Goal: Task Accomplishment & Management: Manage account settings

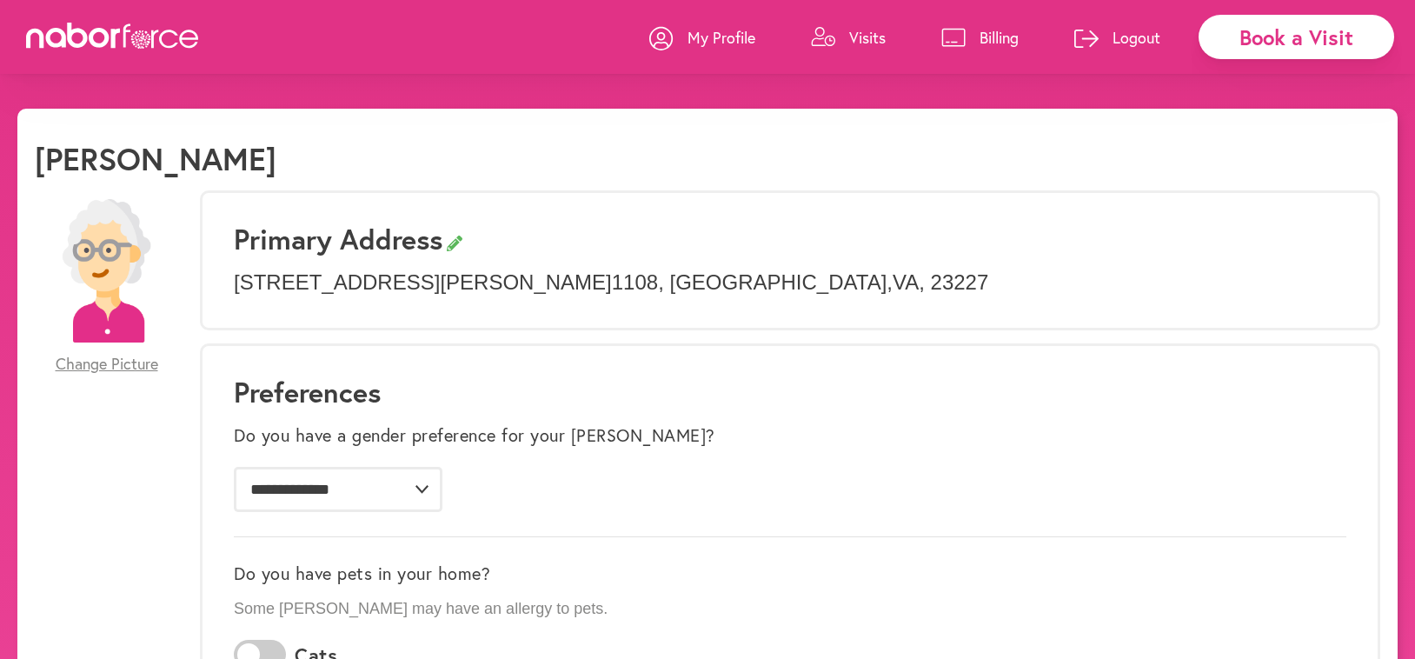
click at [857, 33] on p "Visits" at bounding box center [867, 37] width 37 height 21
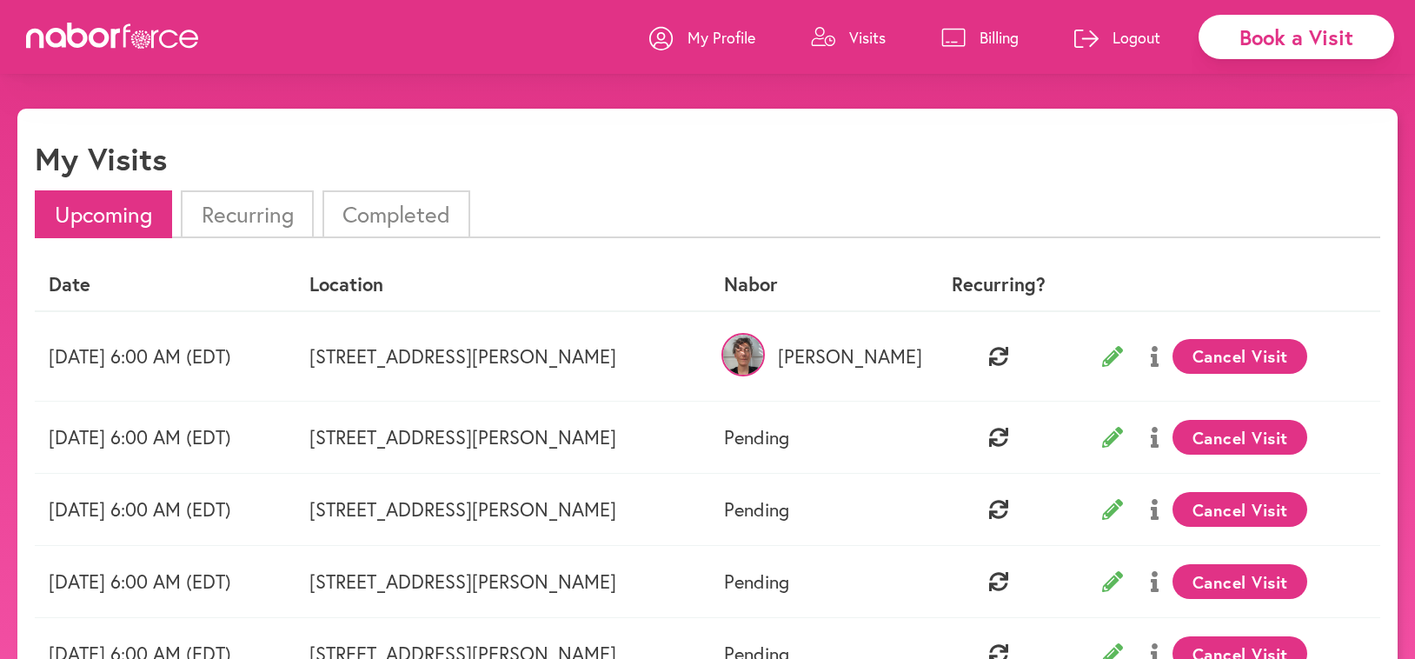
click at [1300, 351] on button "Cancel Visit" at bounding box center [1239, 356] width 135 height 35
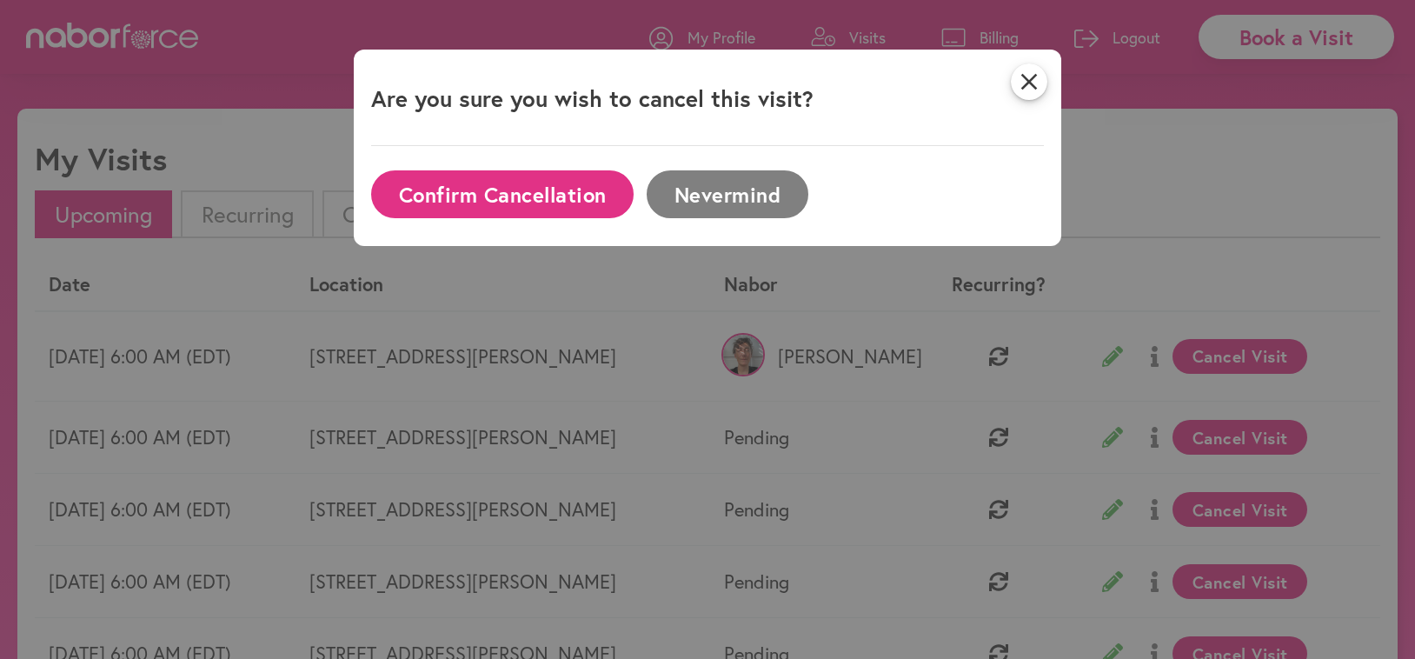
click at [485, 183] on button "Confirm Cancellation" at bounding box center [502, 194] width 262 height 48
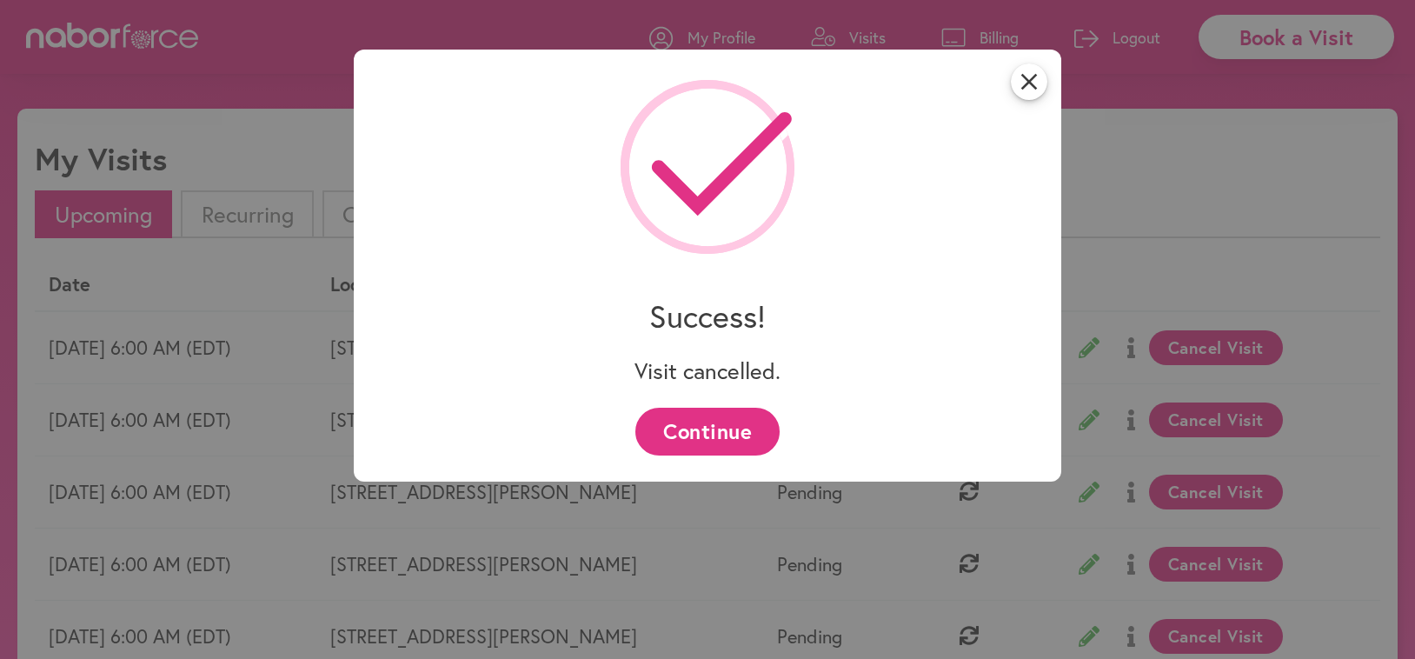
click at [681, 422] on button "Continue" at bounding box center [706, 432] width 143 height 48
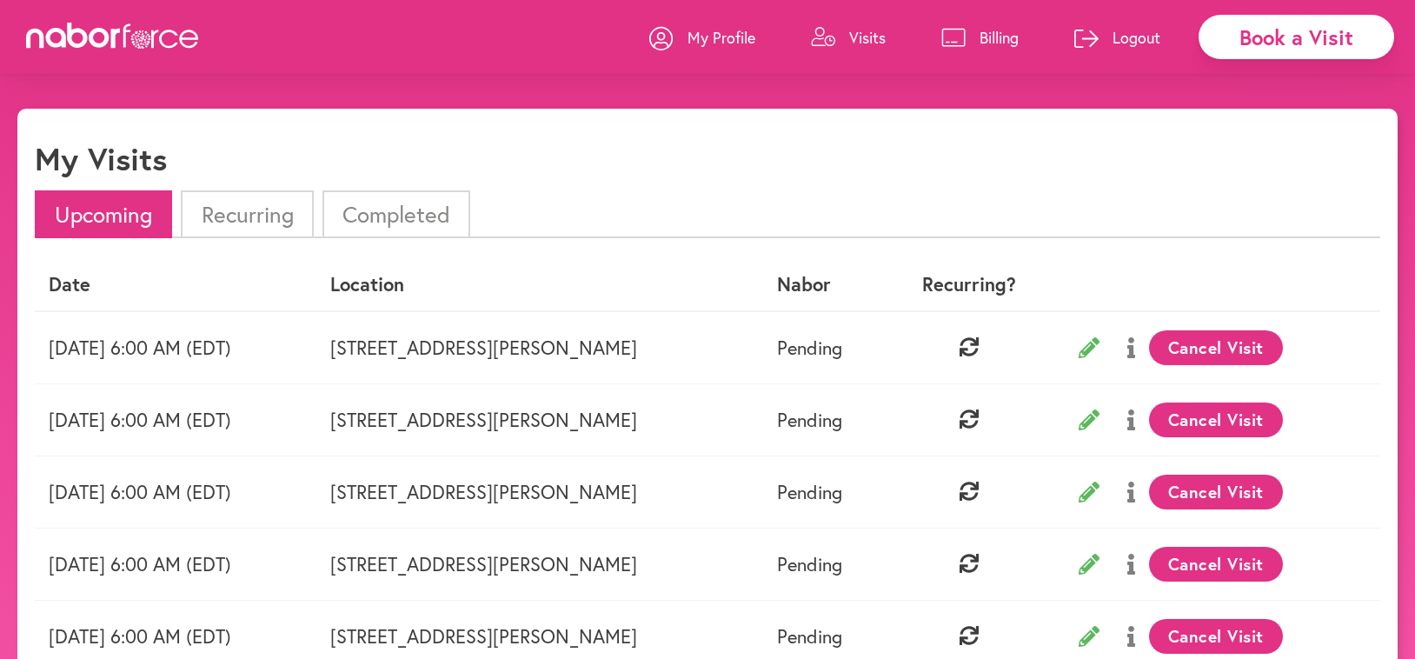
click at [1234, 342] on button "Cancel Visit" at bounding box center [1216, 347] width 135 height 35
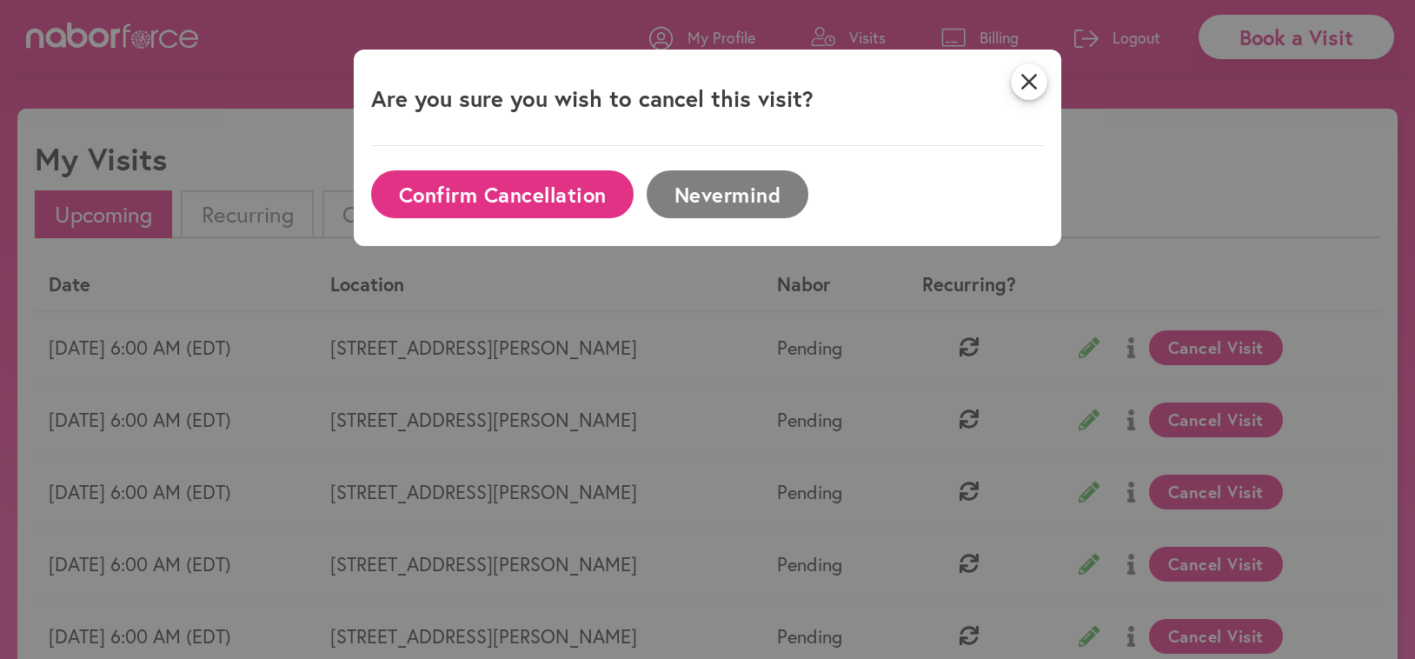
click at [418, 191] on button "Confirm Cancellation" at bounding box center [502, 194] width 262 height 48
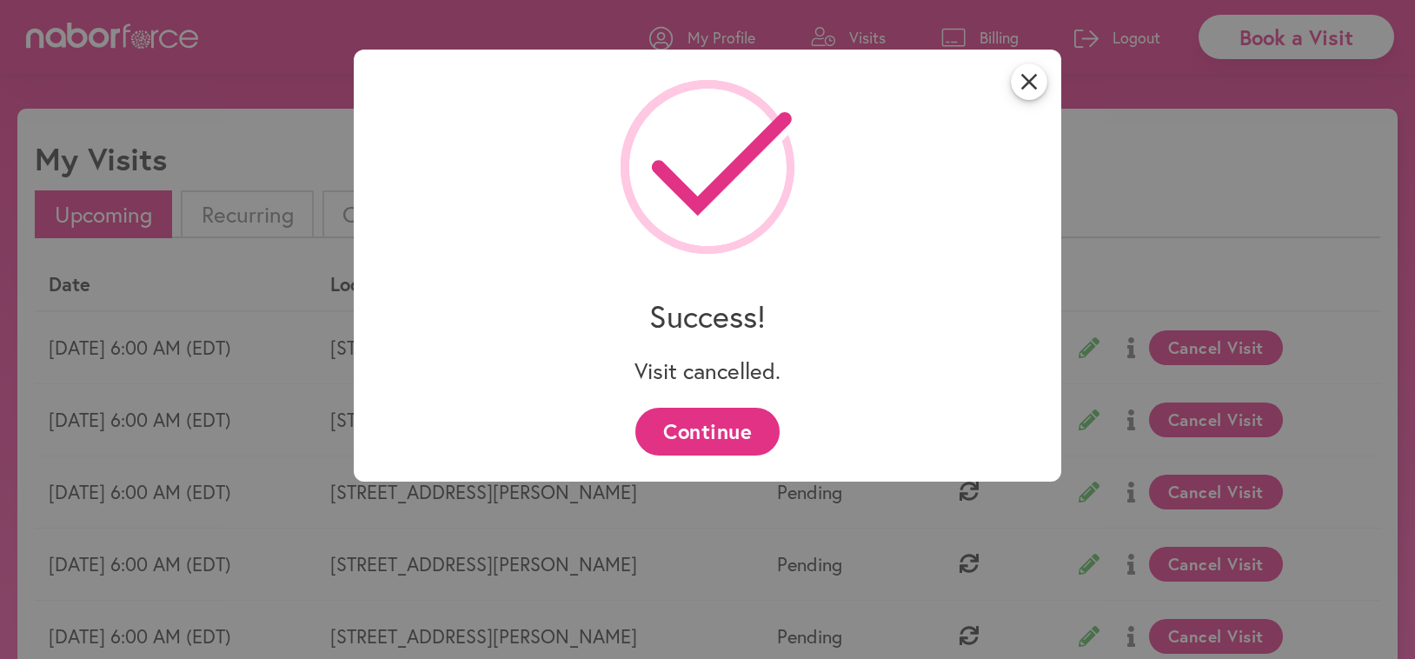
click at [694, 425] on button "Continue" at bounding box center [706, 432] width 143 height 48
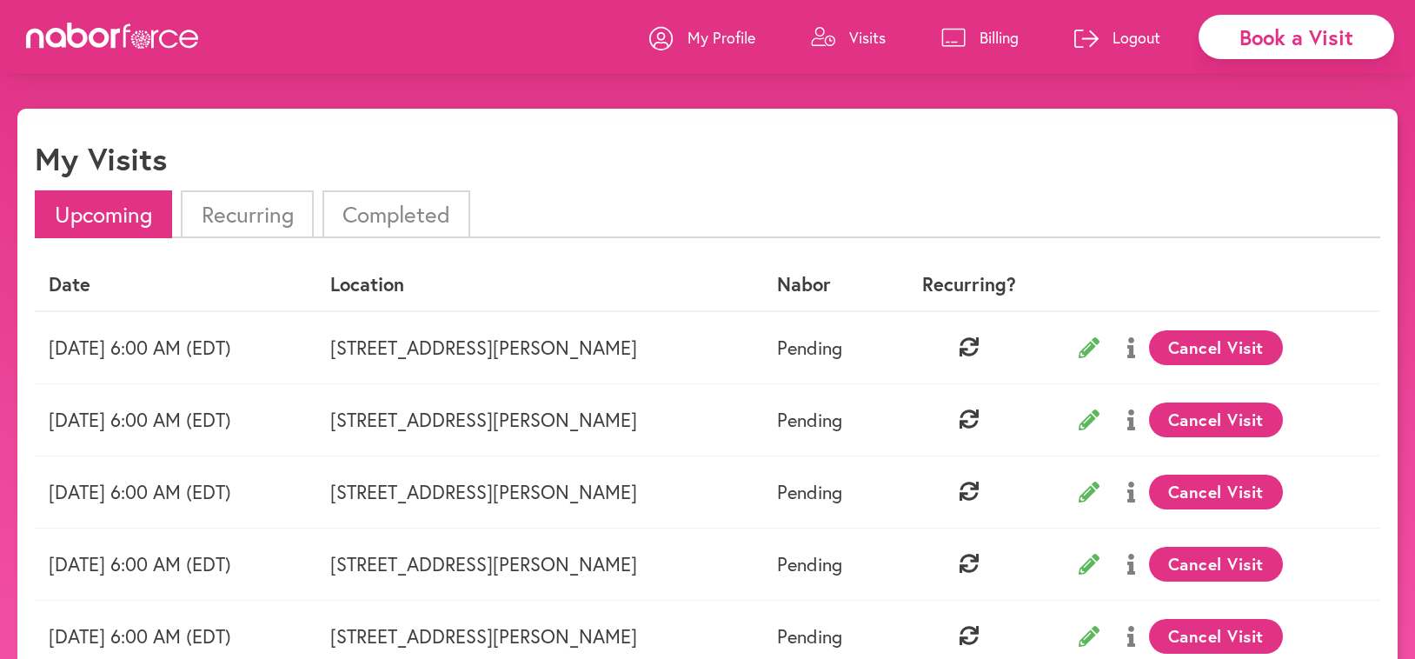
click at [1235, 335] on button "Cancel Visit" at bounding box center [1216, 347] width 135 height 35
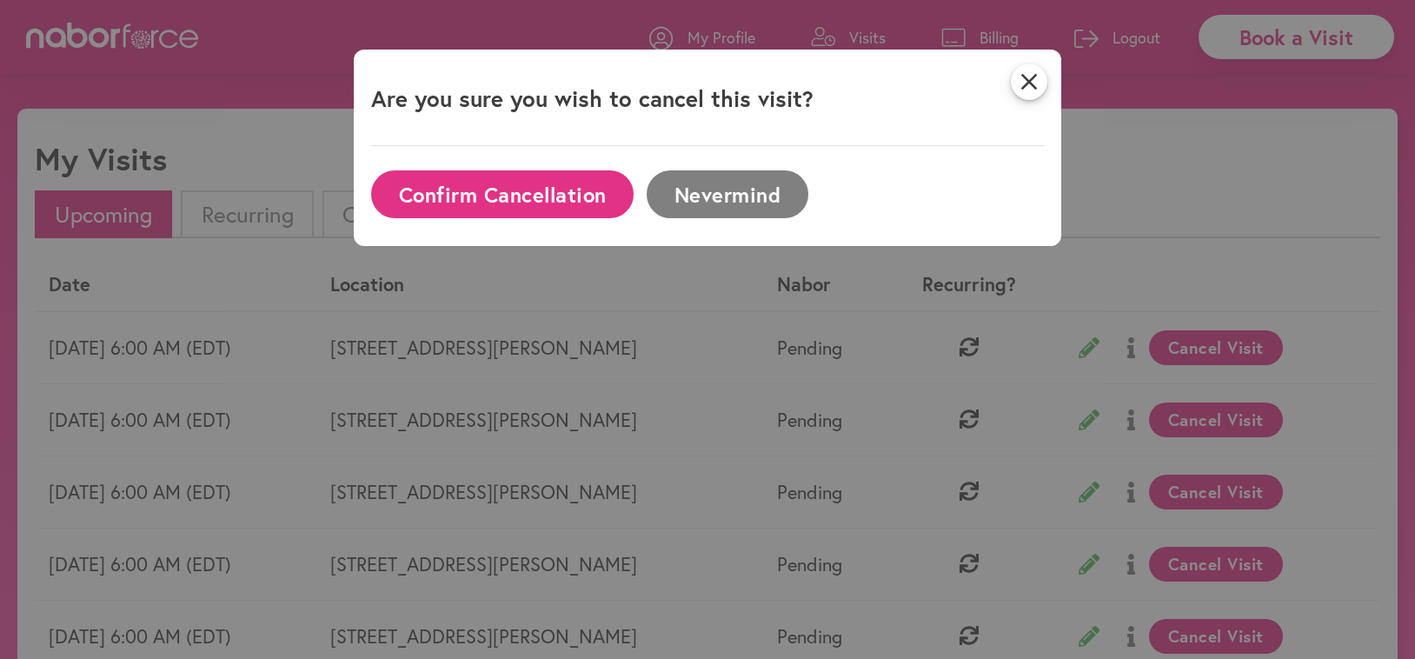
click at [516, 186] on button "Confirm Cancellation" at bounding box center [502, 194] width 262 height 48
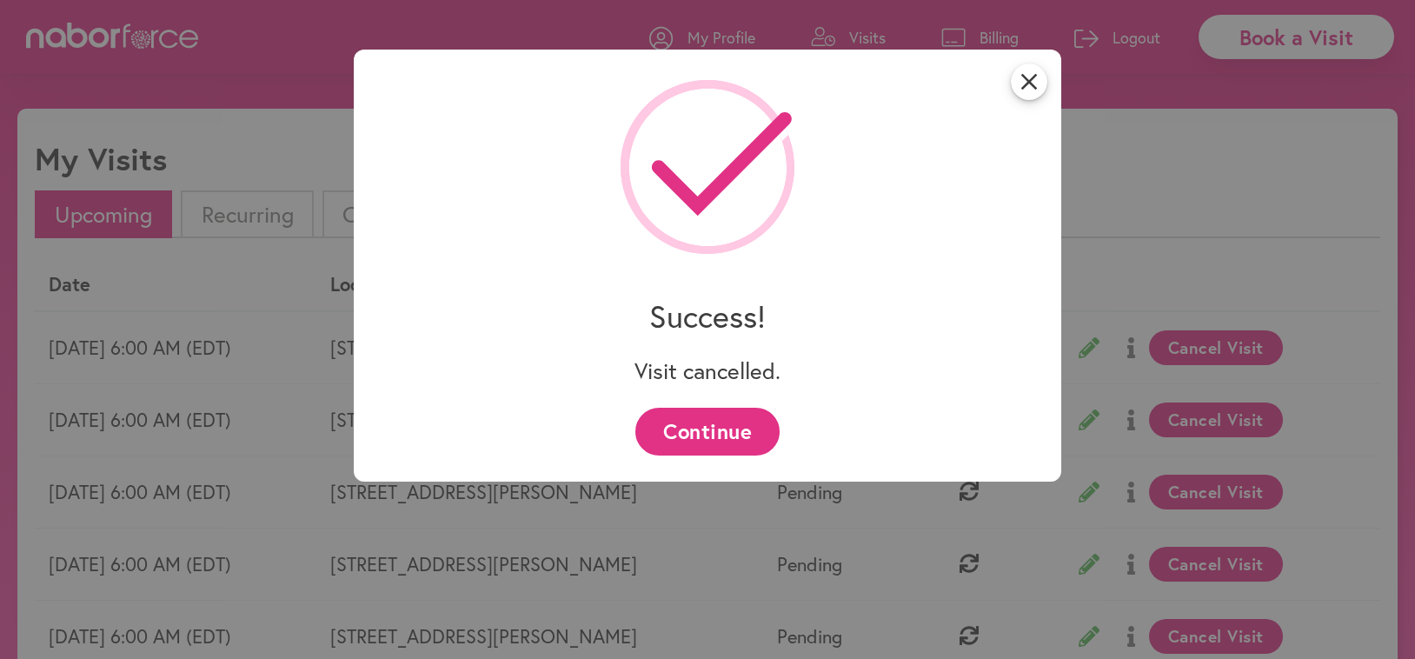
click at [707, 422] on button "Continue" at bounding box center [706, 432] width 143 height 48
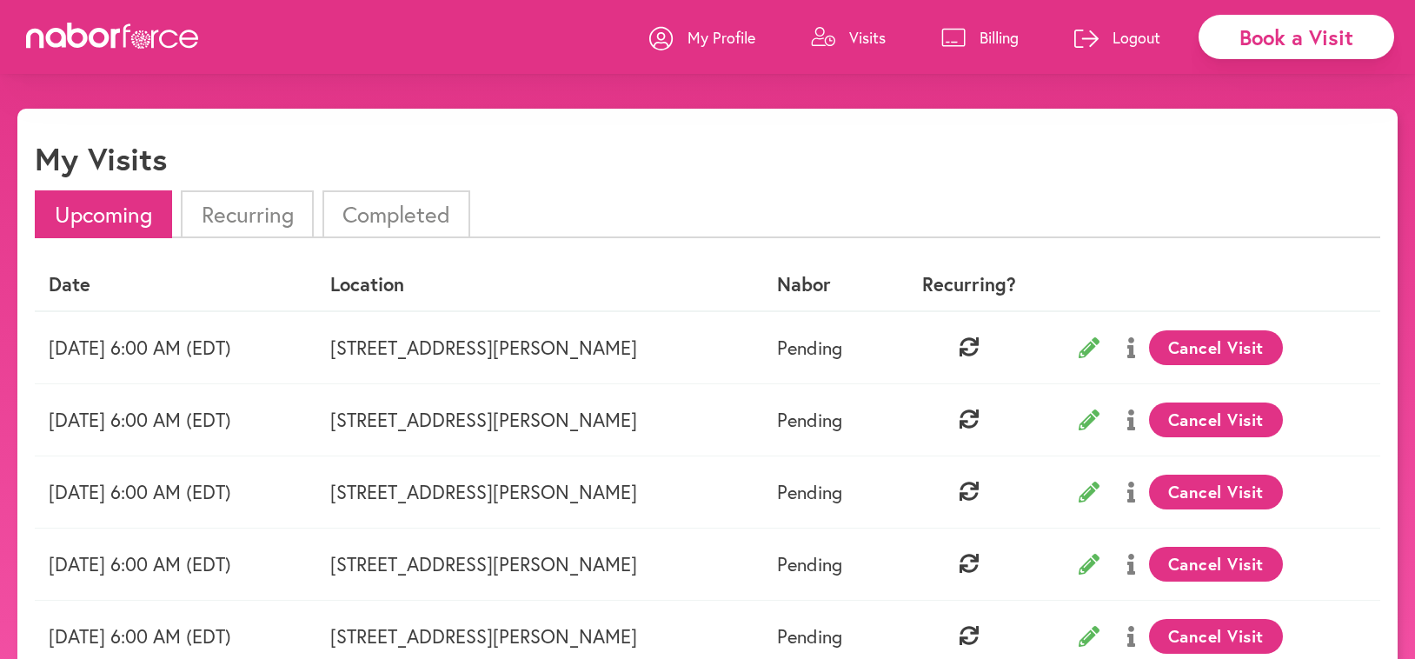
click at [1254, 337] on button "Cancel Visit" at bounding box center [1216, 347] width 135 height 35
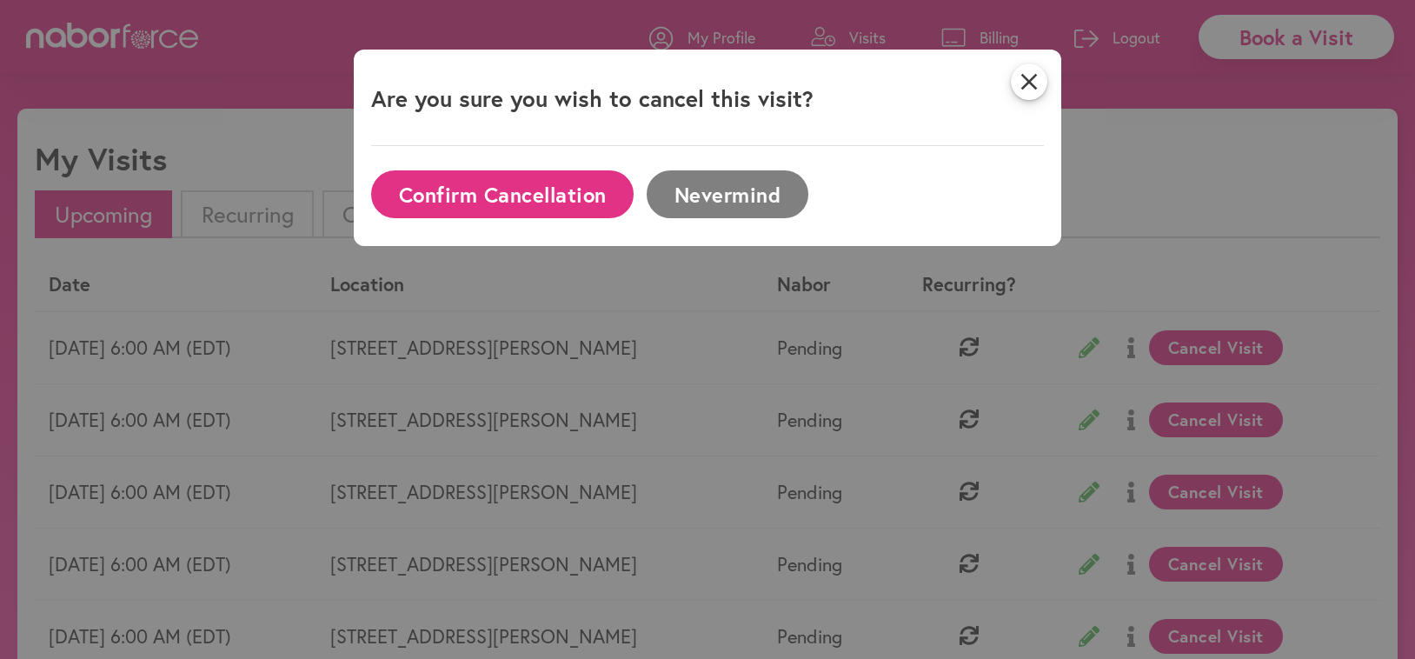
click at [470, 178] on button "Confirm Cancellation" at bounding box center [502, 194] width 262 height 48
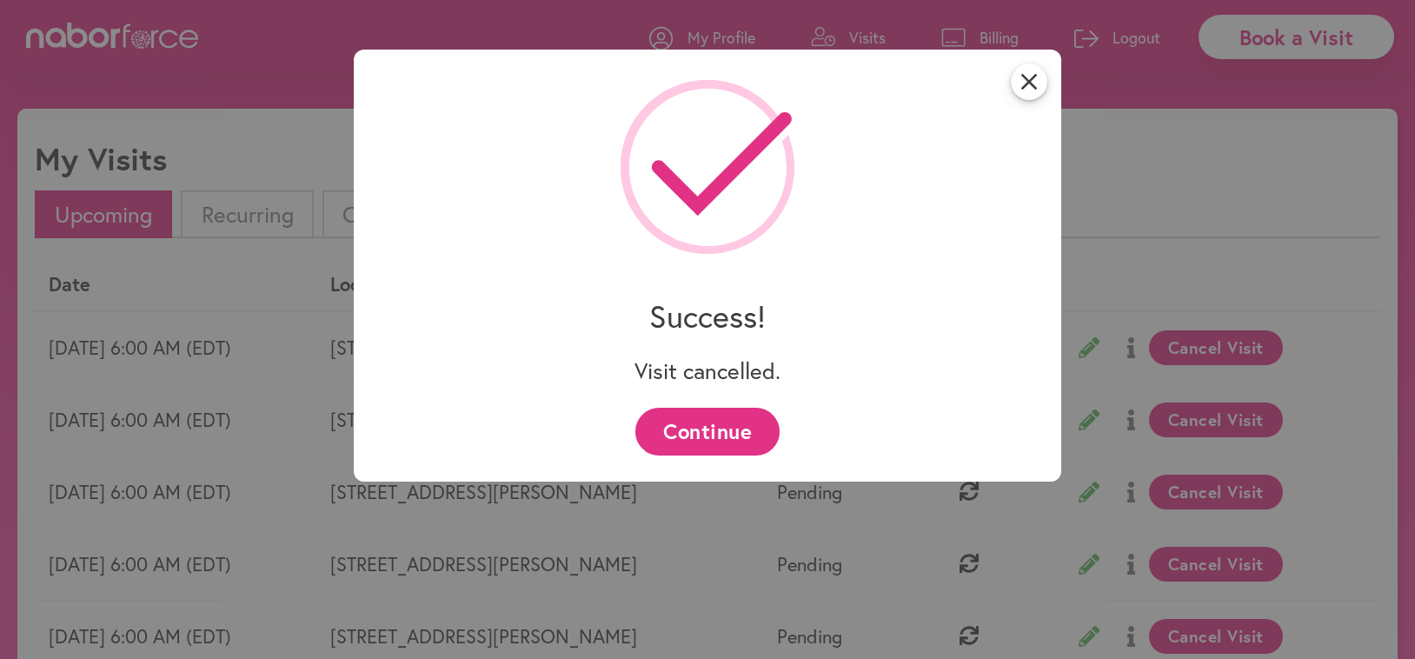
click at [678, 418] on button "Continue" at bounding box center [706, 432] width 143 height 48
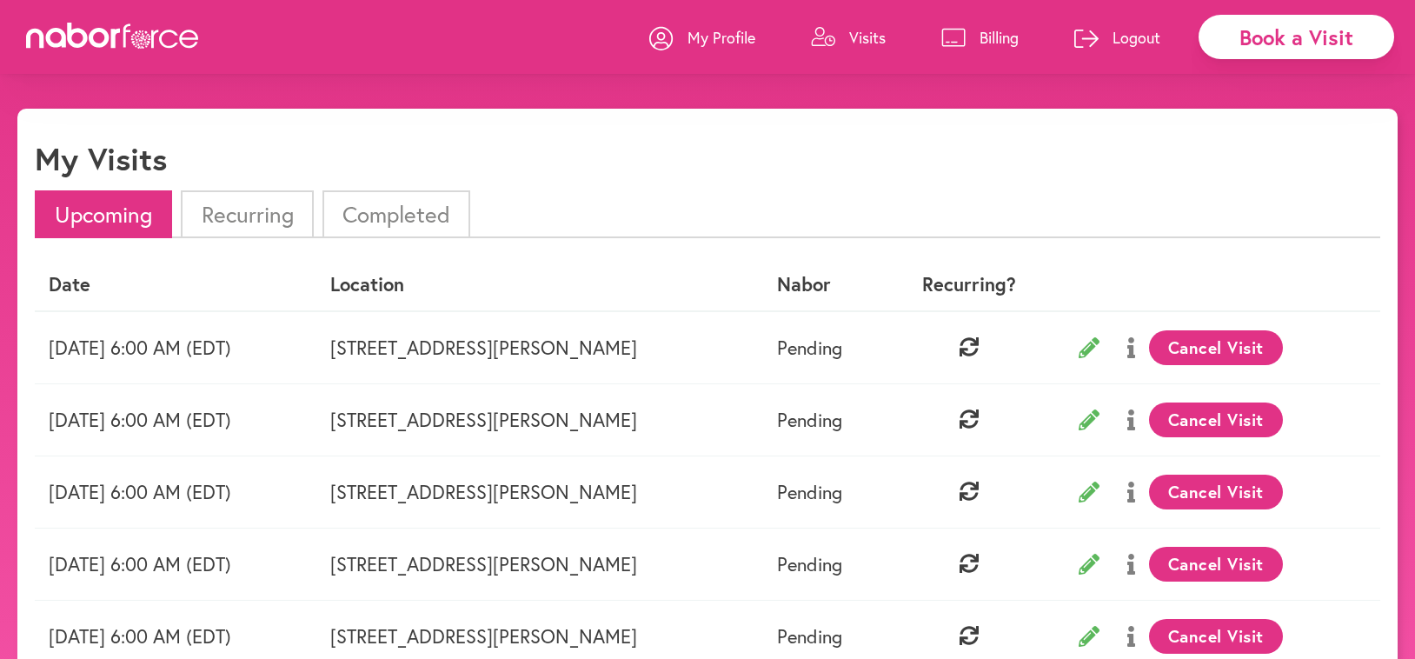
click at [1232, 336] on button "Cancel Visit" at bounding box center [1216, 347] width 135 height 35
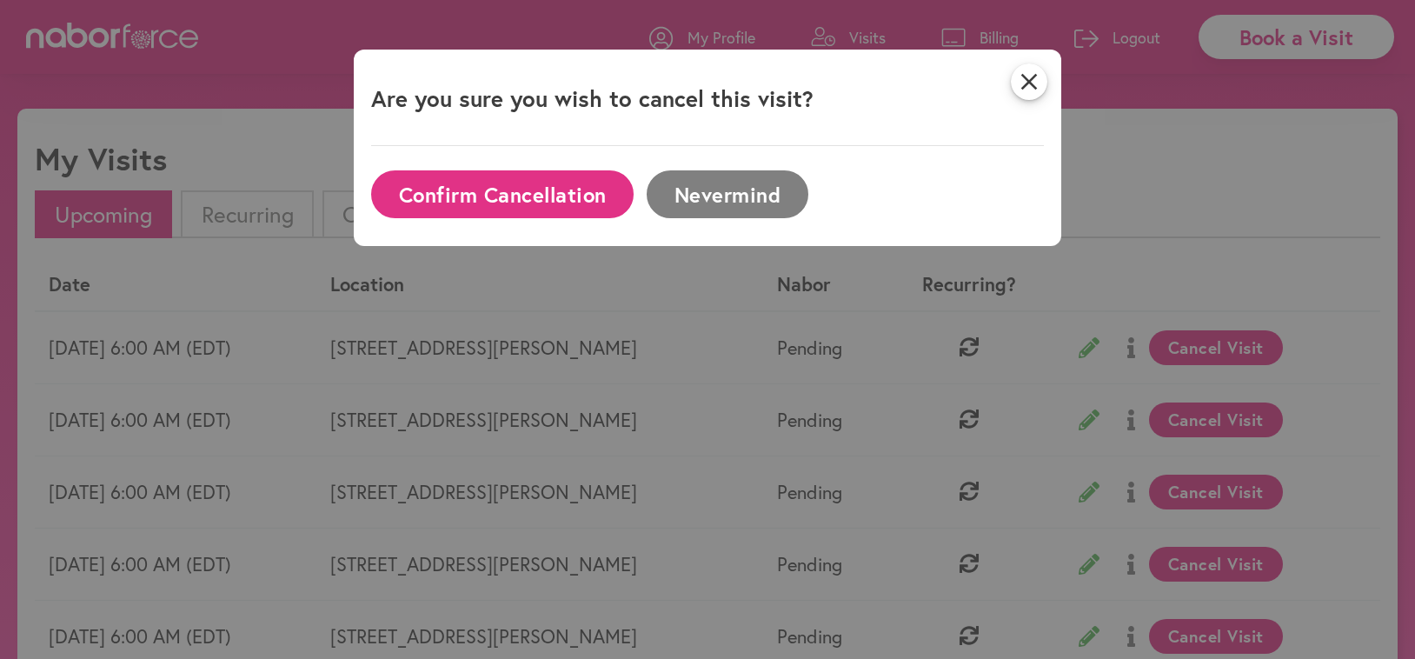
click at [536, 186] on button "Confirm Cancellation" at bounding box center [502, 194] width 262 height 48
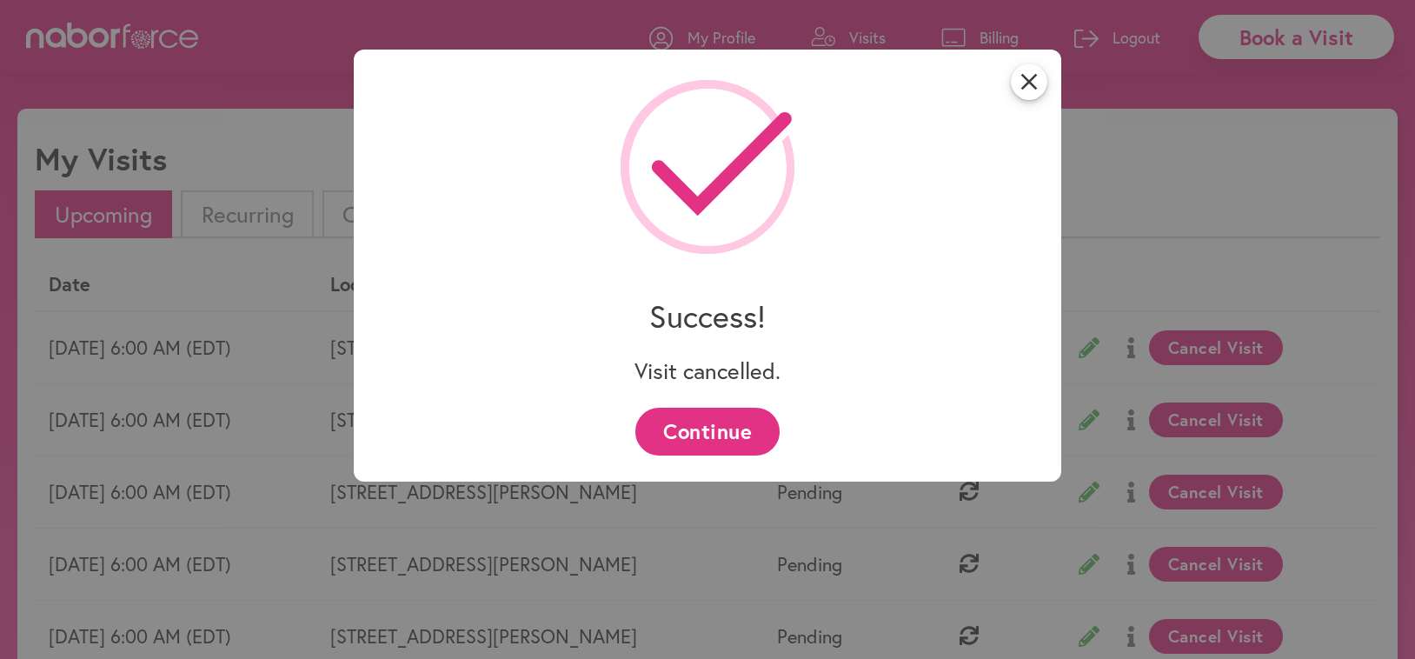
drag, startPoint x: 695, startPoint y: 427, endPoint x: 738, endPoint y: 403, distance: 48.6
click at [695, 426] on button "Continue" at bounding box center [706, 432] width 143 height 48
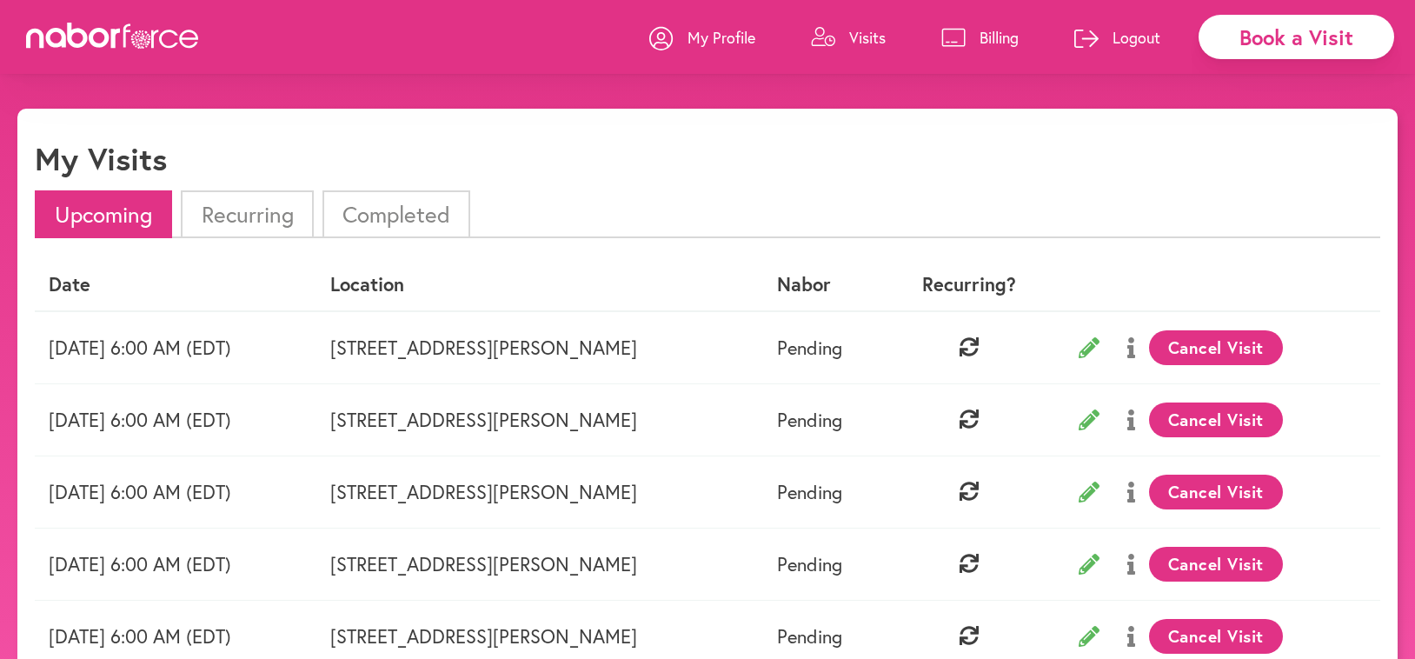
click at [1247, 333] on button "Cancel Visit" at bounding box center [1216, 347] width 135 height 35
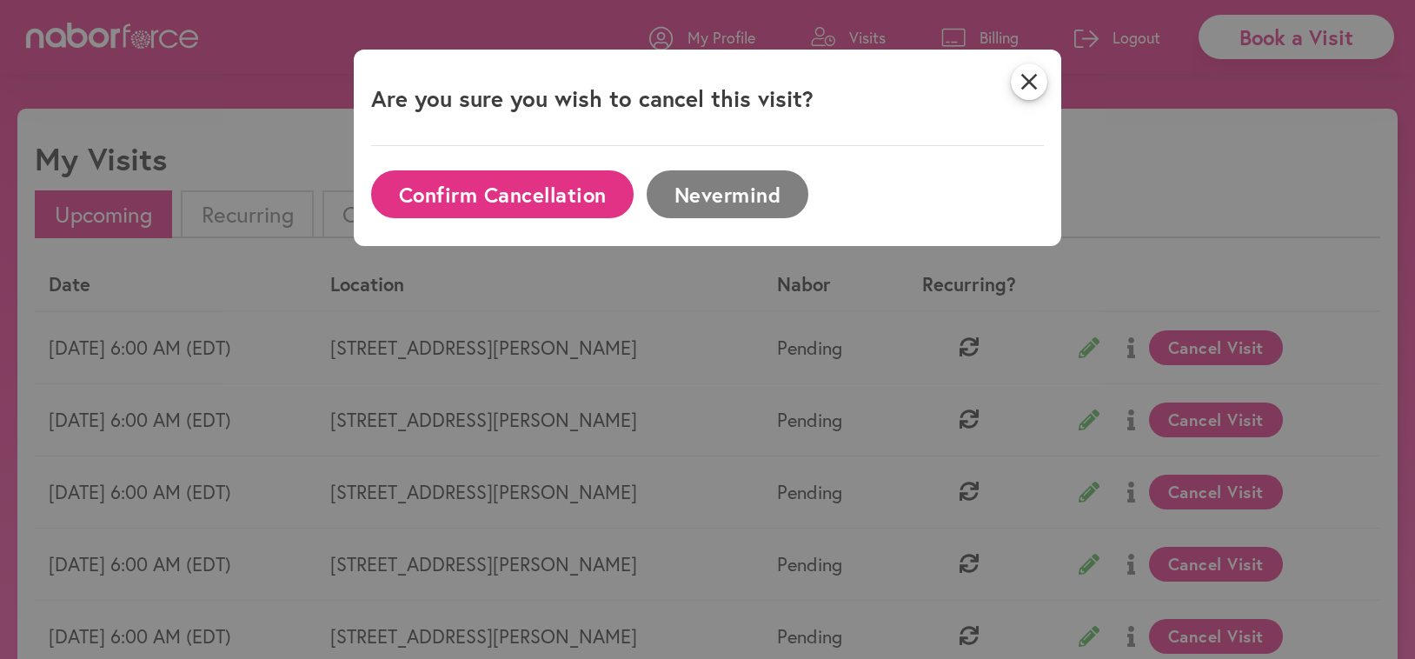
click at [528, 172] on button "Confirm Cancellation" at bounding box center [502, 194] width 262 height 48
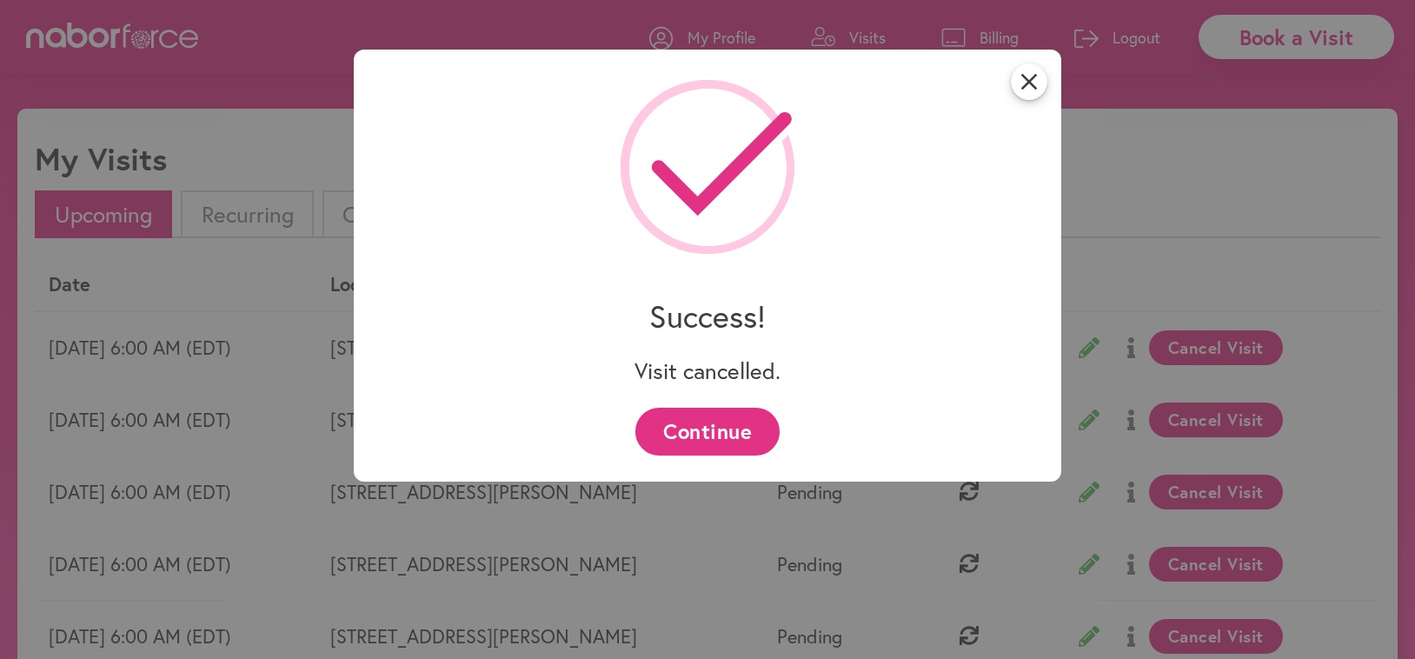
click at [704, 429] on button "Continue" at bounding box center [706, 432] width 143 height 48
